Goal: Task Accomplishment & Management: Manage account settings

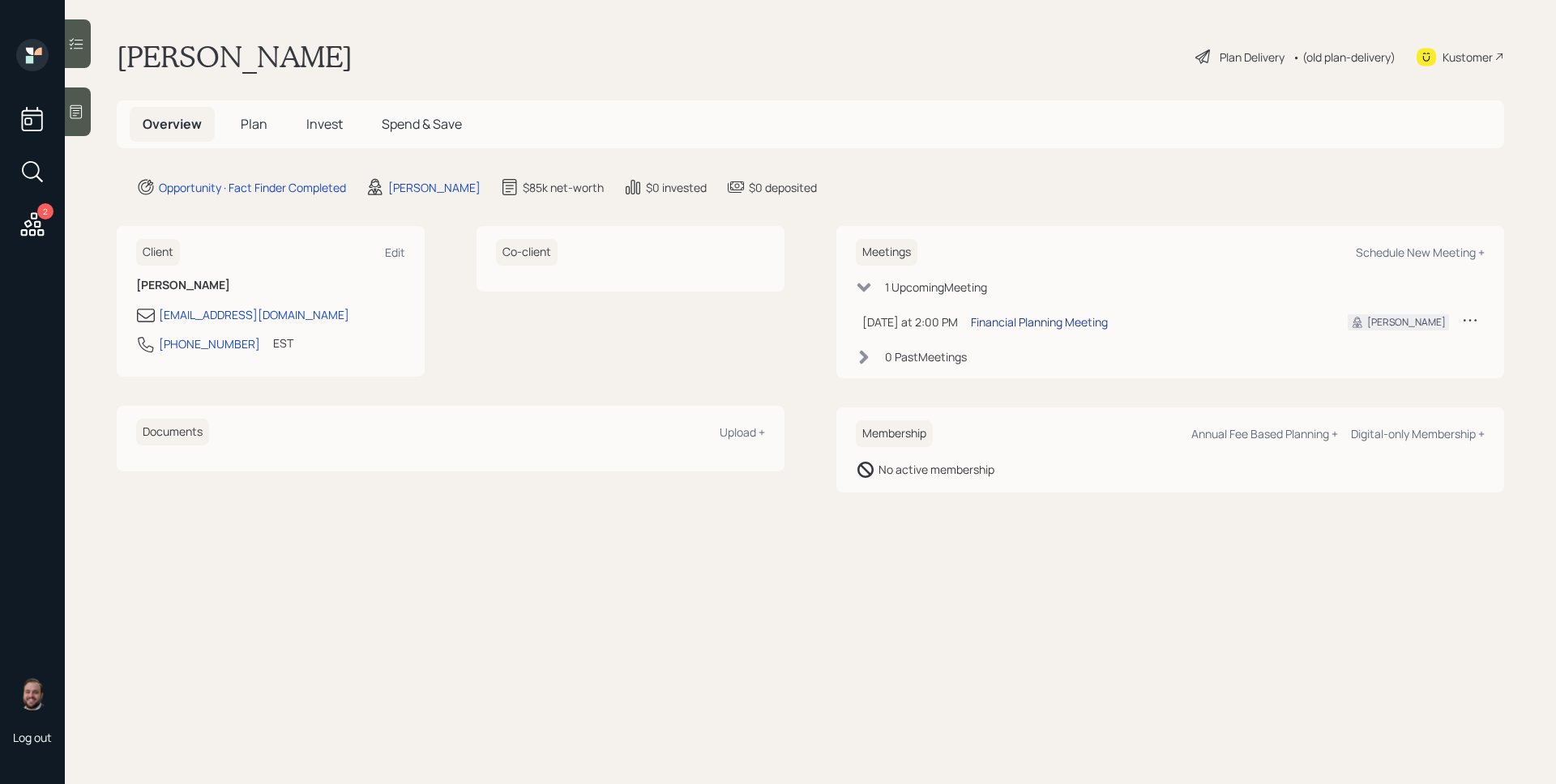
click at [1056, 326] on div "Financial Planning Meeting" at bounding box center [1040, 322] width 137 height 17
click at [81, 105] on icon at bounding box center [76, 112] width 12 height 14
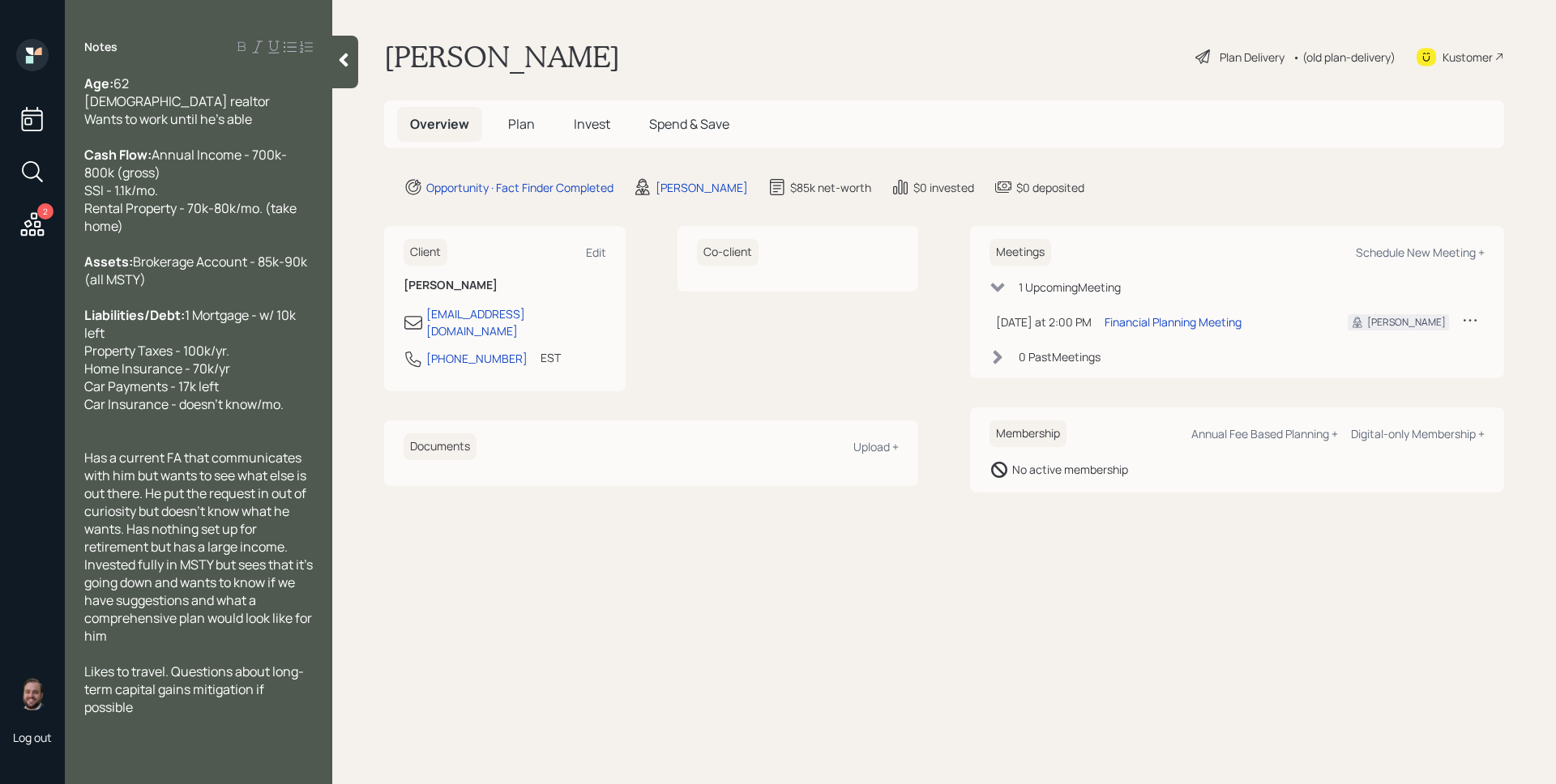
click at [508, 119] on span "Plan" at bounding box center [521, 124] width 27 height 18
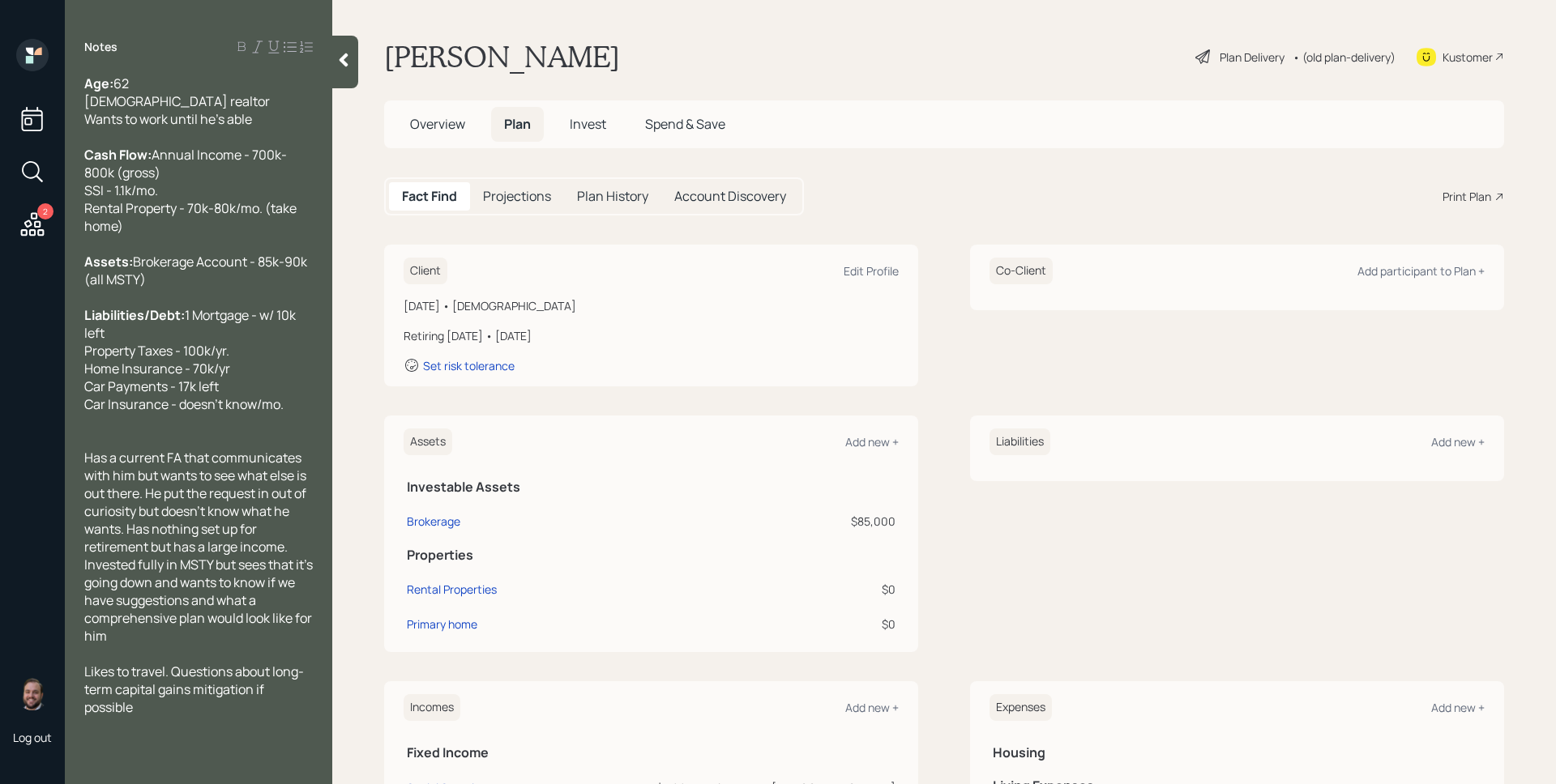
click at [944, 375] on div "Client Edit Profile January 1, 1963 • 62 years old Retiring in 13 years • Janua…" at bounding box center [944, 315] width 1120 height 142
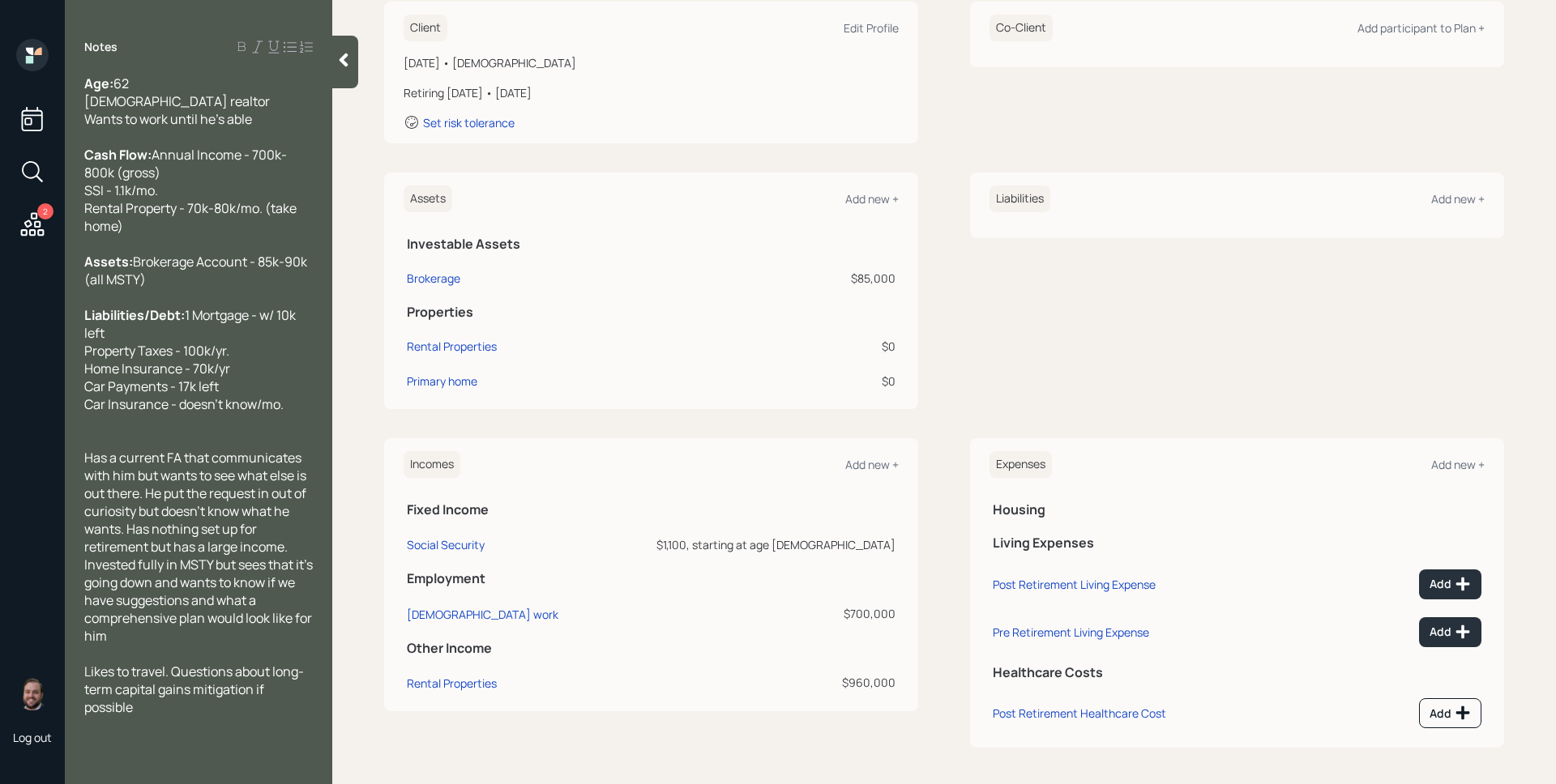
scroll to position [246, 0]
click at [434, 275] on div "Brokerage" at bounding box center [433, 275] width 53 height 17
select select "taxable"
select select "balanced"
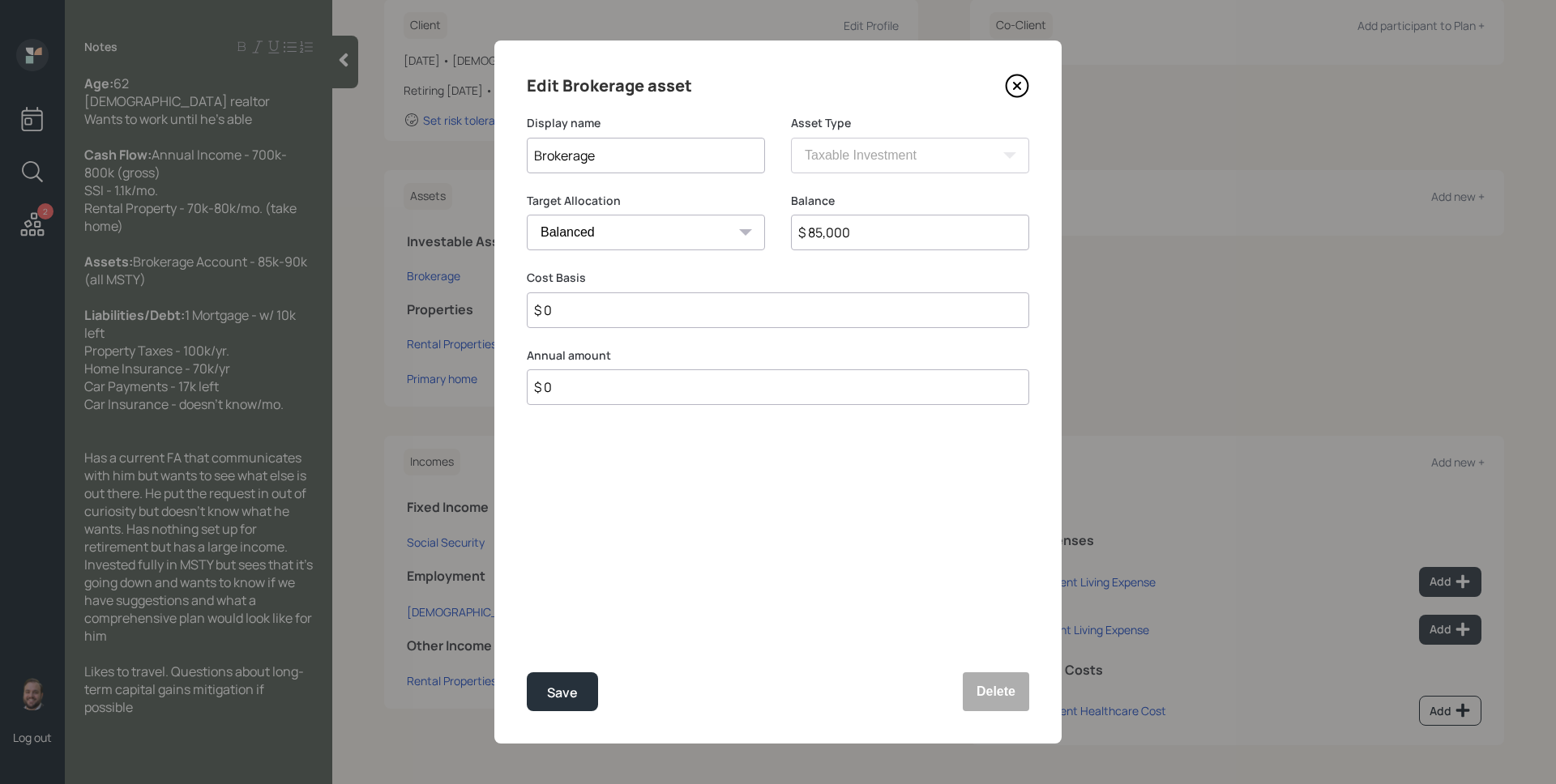
click at [694, 160] on input "Brokerage" at bounding box center [645, 155] width 238 height 36
type input "Brokerage (MSTY)"
click at [564, 679] on button "Save" at bounding box center [562, 692] width 71 height 39
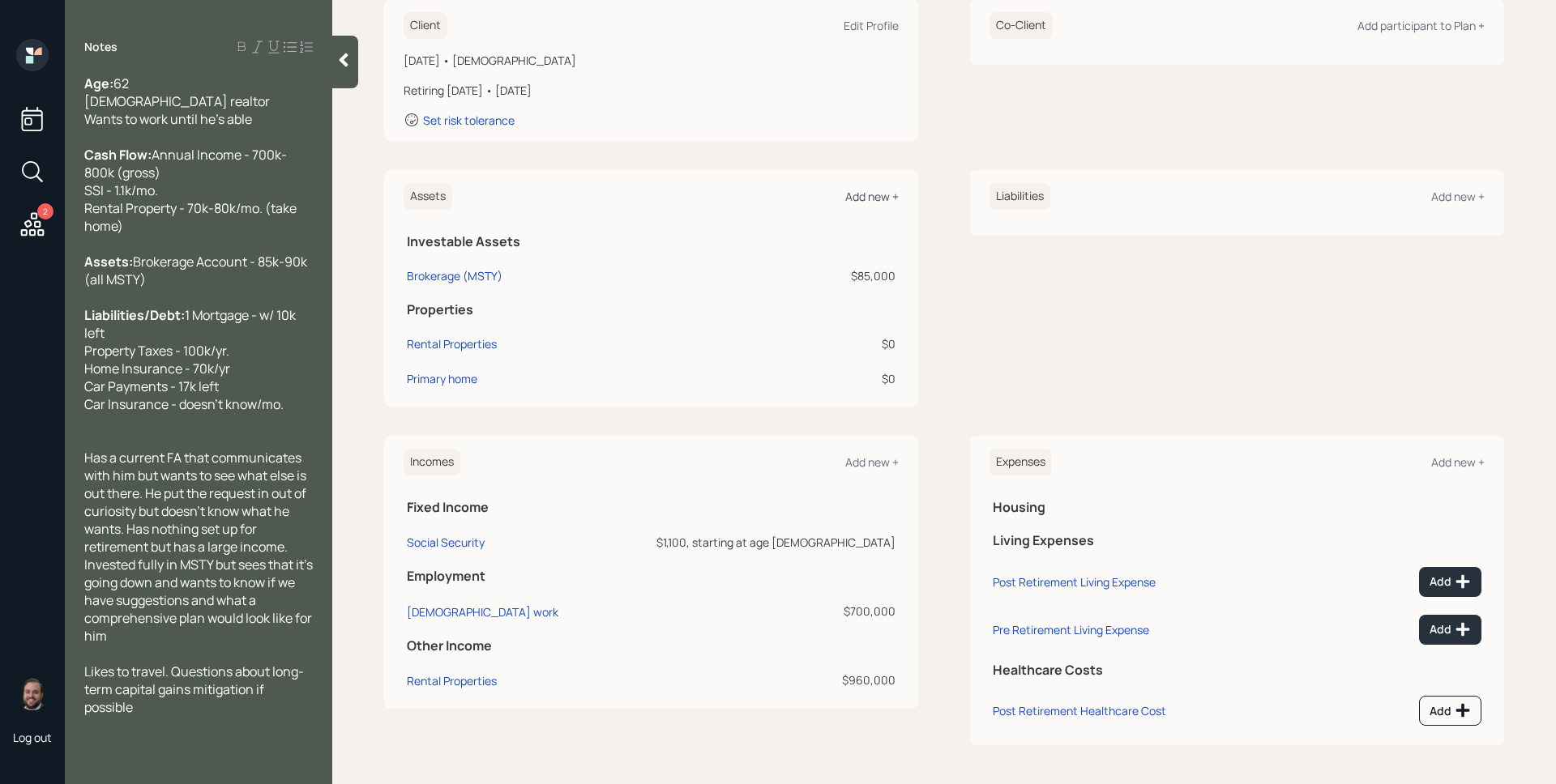
click at [867, 201] on div "Add new +" at bounding box center [872, 197] width 53 height 15
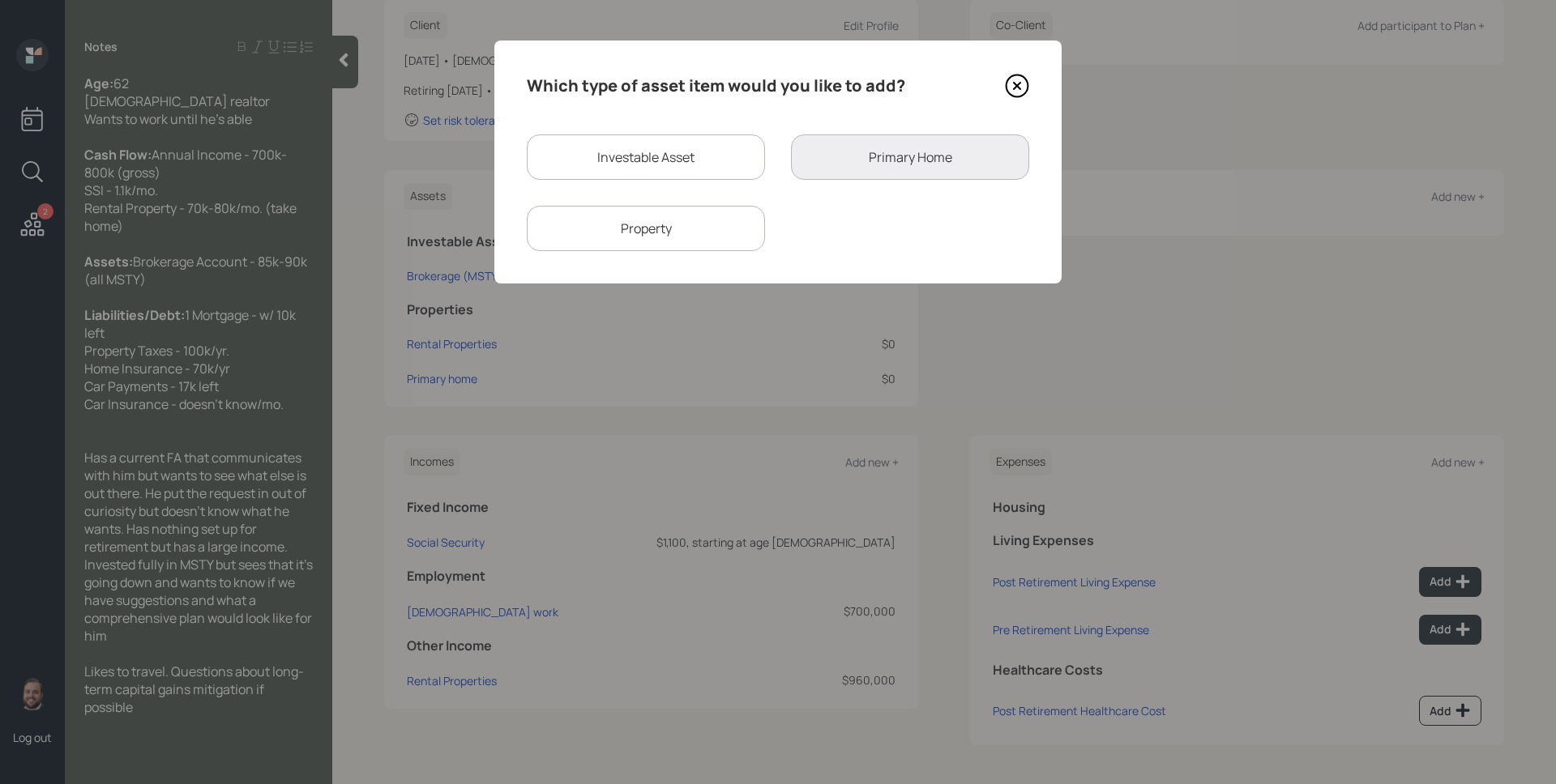
click at [600, 146] on div "Investable Asset" at bounding box center [645, 158] width 238 height 46
select select "taxable"
select select "balanced"
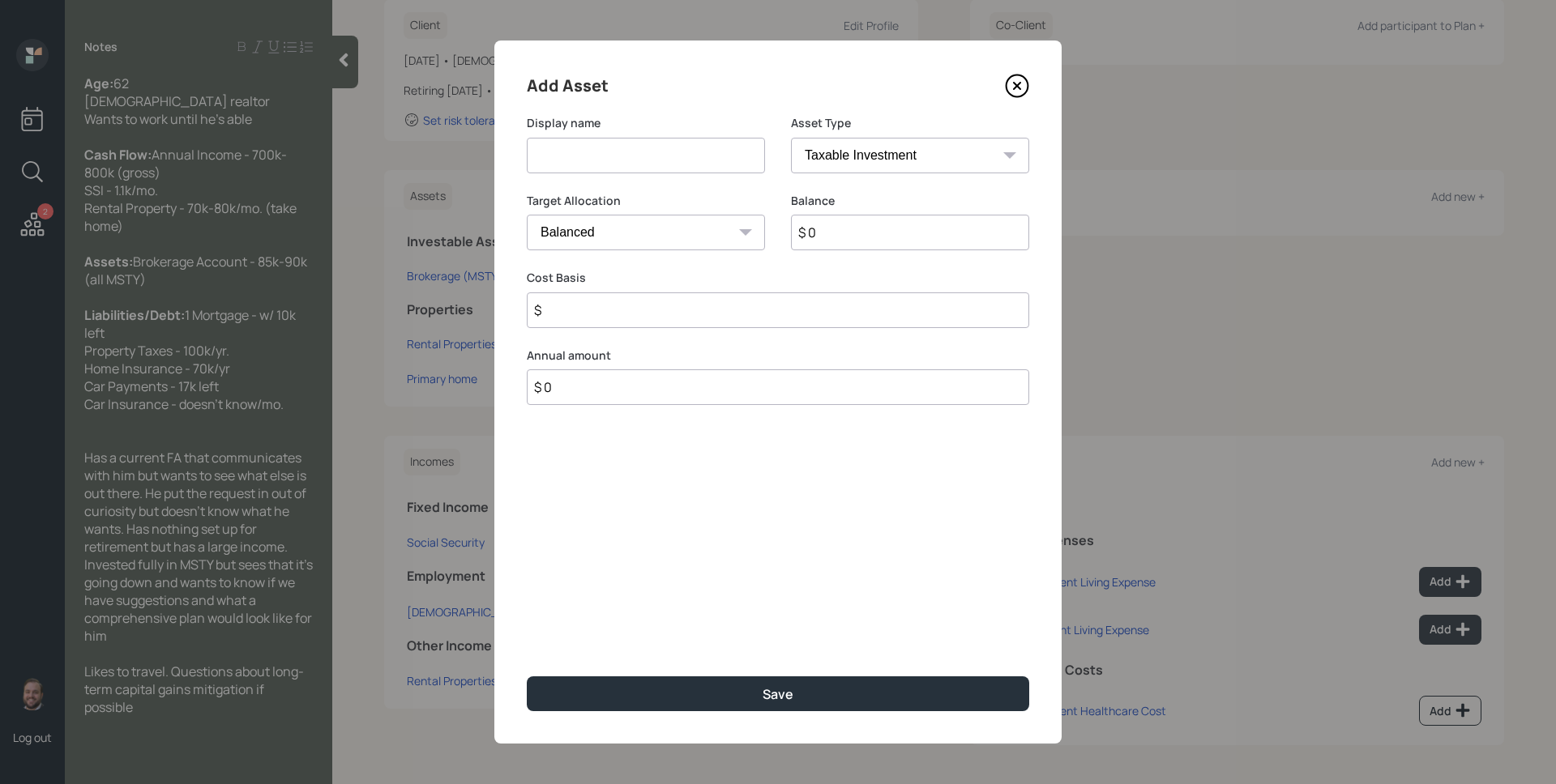
click at [624, 143] on input at bounding box center [645, 155] width 238 height 36
click at [628, 132] on div "Display name" at bounding box center [645, 144] width 238 height 58
